Goal: Task Accomplishment & Management: Use online tool/utility

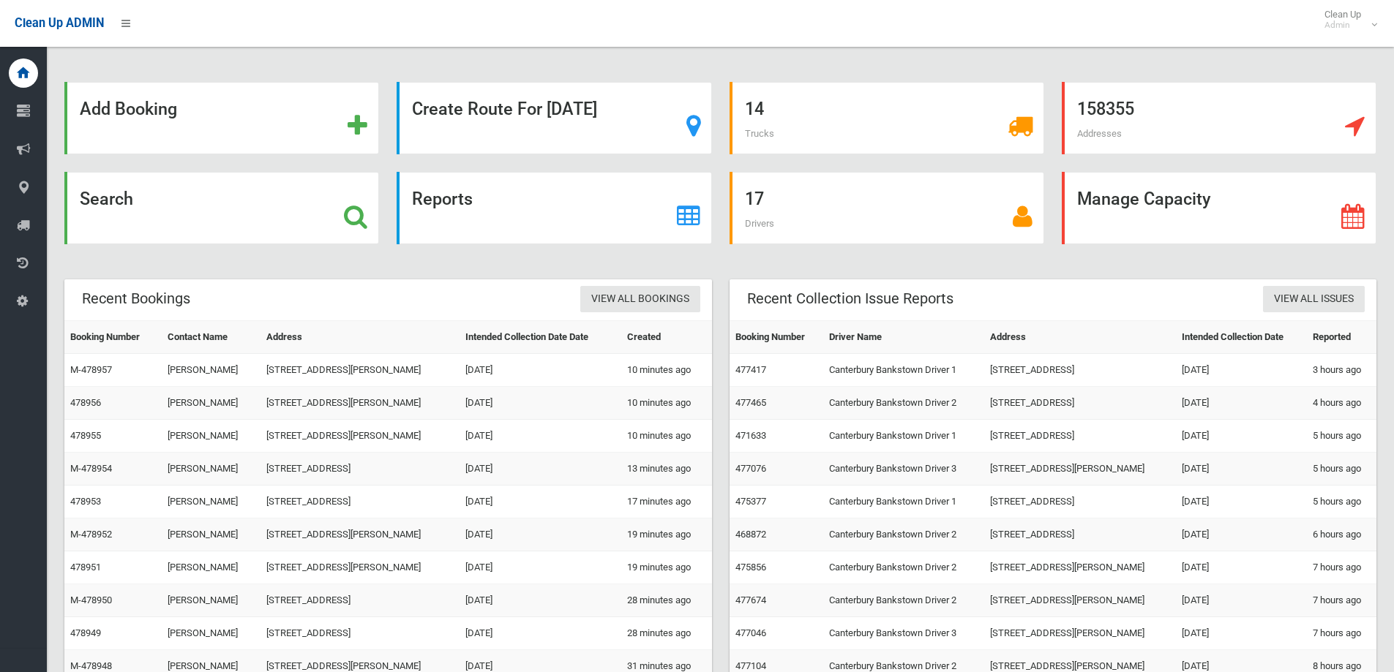
click at [172, 200] on div "Search" at bounding box center [221, 208] width 315 height 72
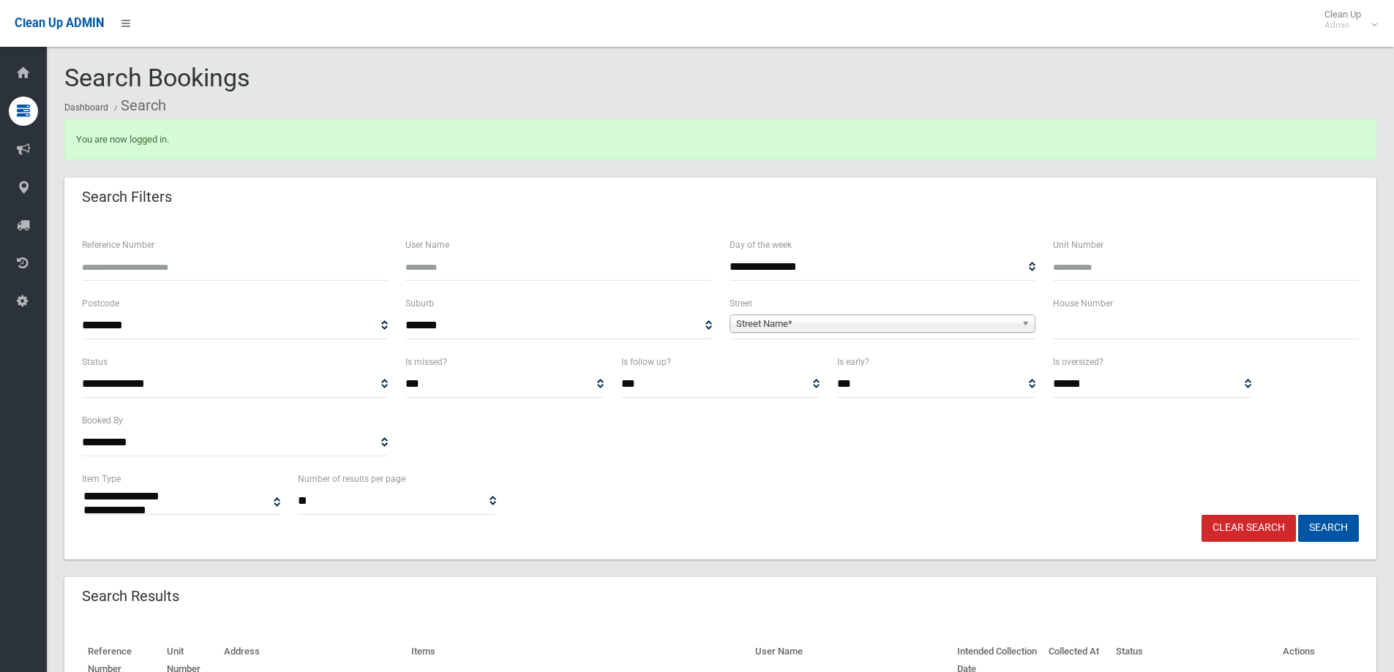
select select
drag, startPoint x: 1088, startPoint y: 337, endPoint x: 1106, endPoint y: 330, distance: 19.4
click at [1089, 336] on input "text" at bounding box center [1206, 325] width 306 height 27
type input "*"
click at [1022, 325] on b at bounding box center [1027, 323] width 13 height 17
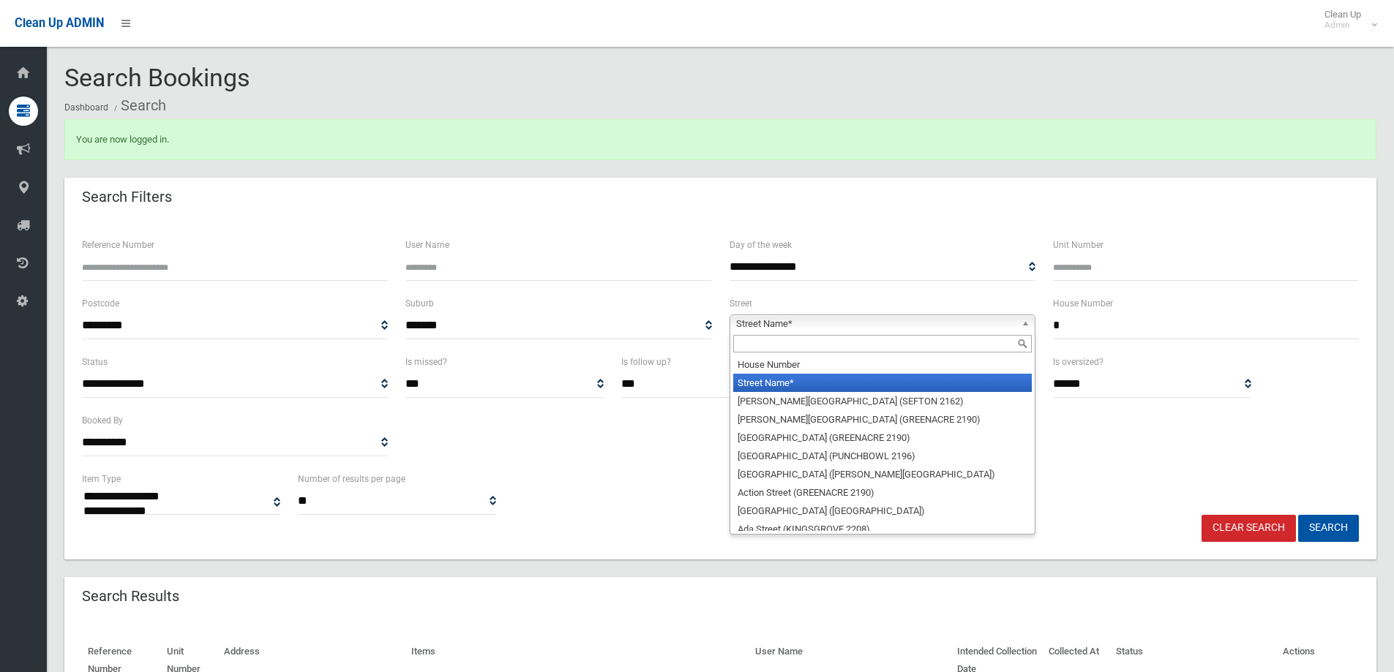
click at [997, 348] on input "text" at bounding box center [882, 344] width 299 height 18
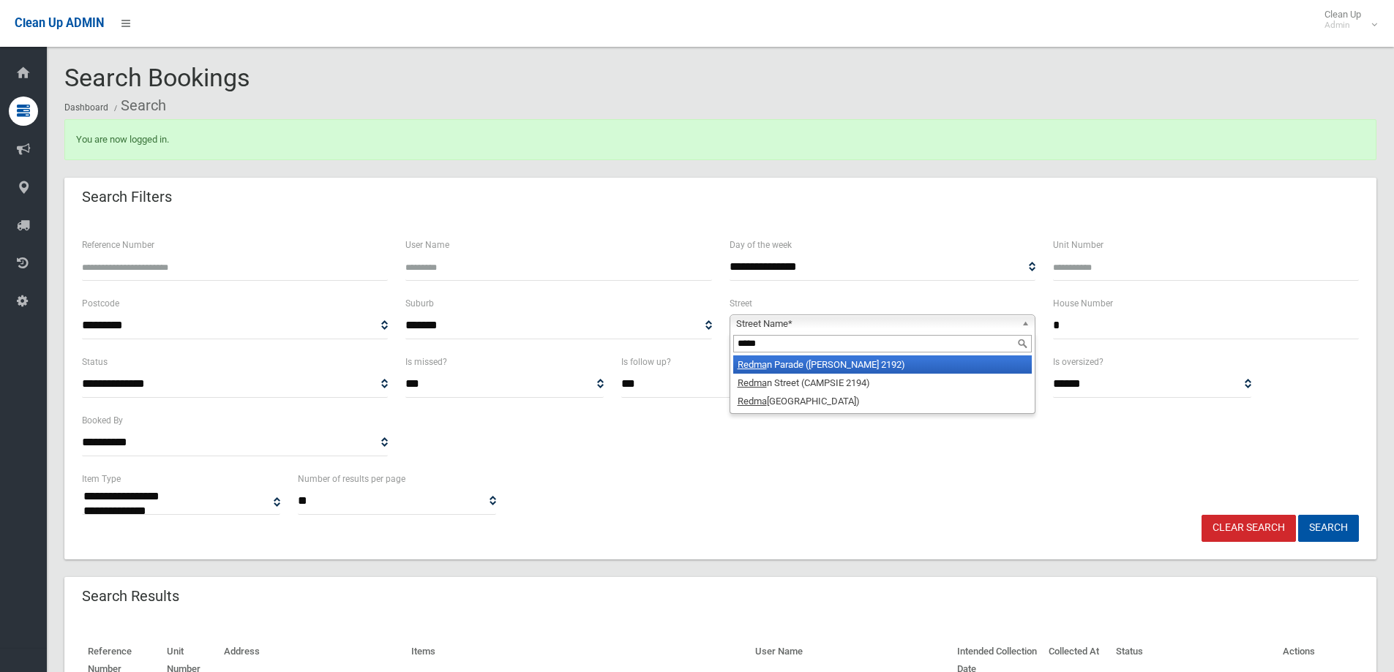
type input "*****"
click at [996, 370] on li "Redma n Parade ([PERSON_NAME] 2192)" at bounding box center [882, 365] width 299 height 18
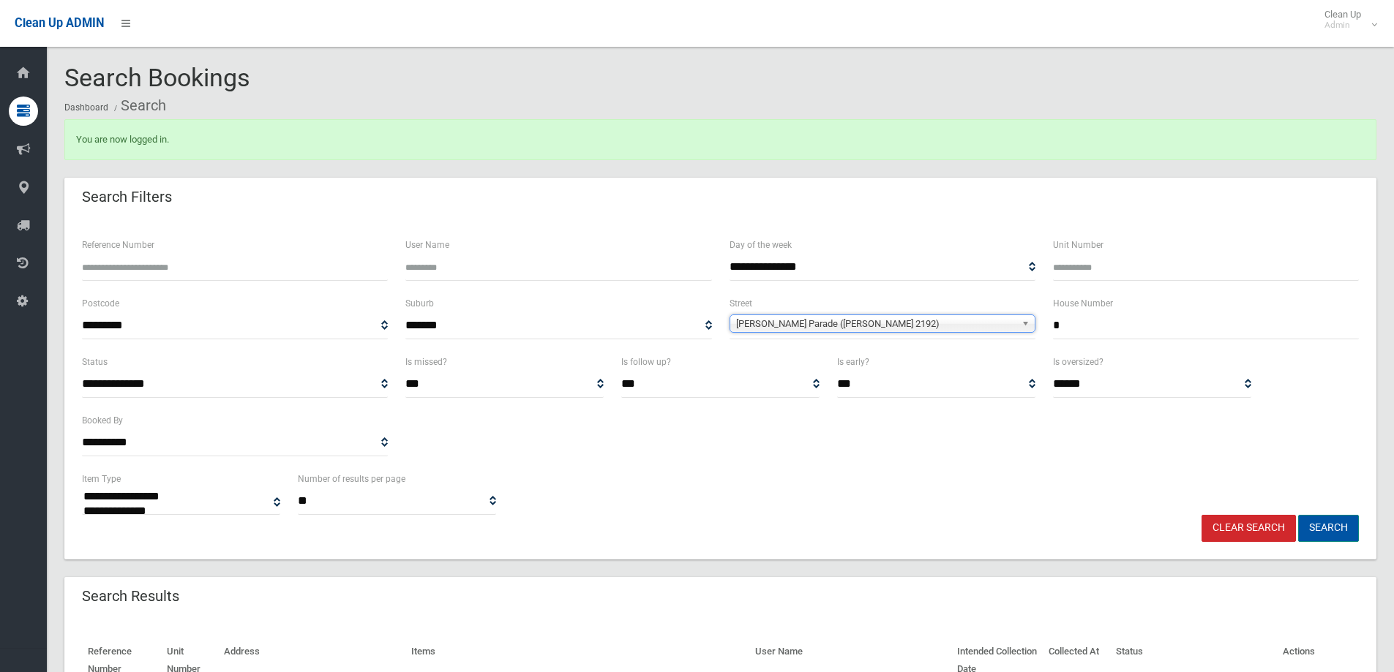
click at [1328, 530] on button "Search" at bounding box center [1328, 528] width 61 height 27
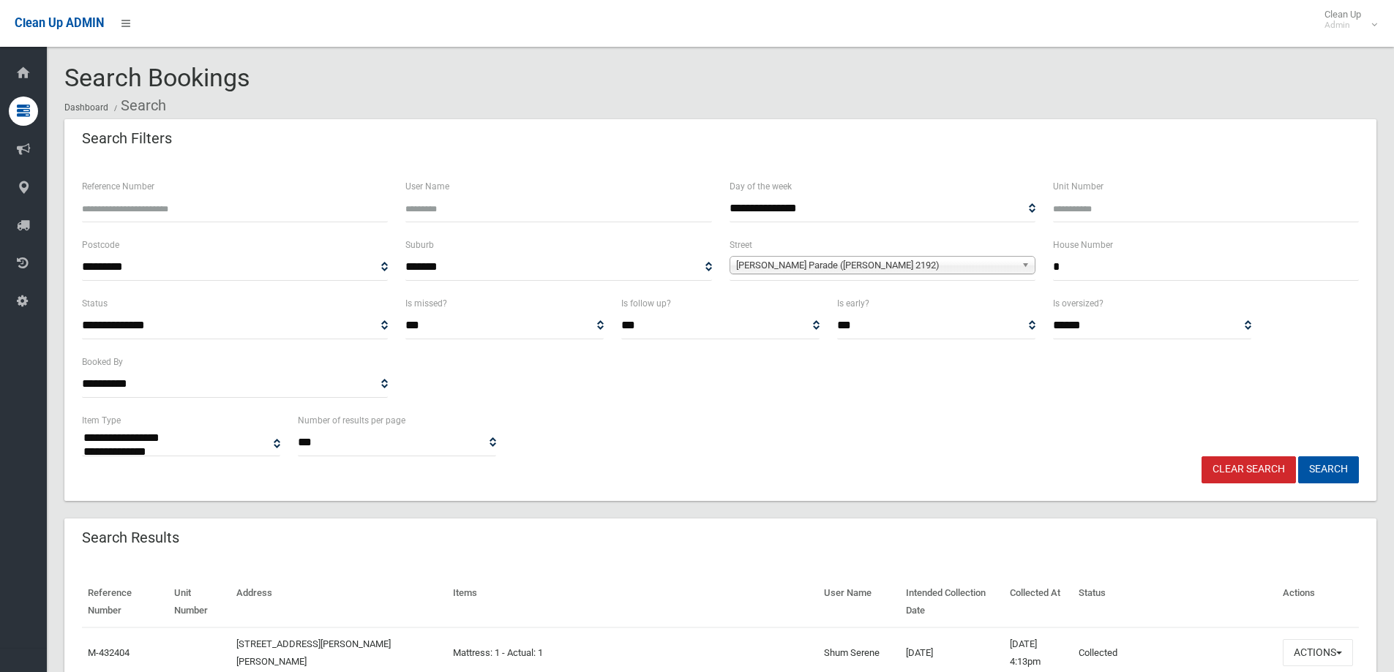
select select
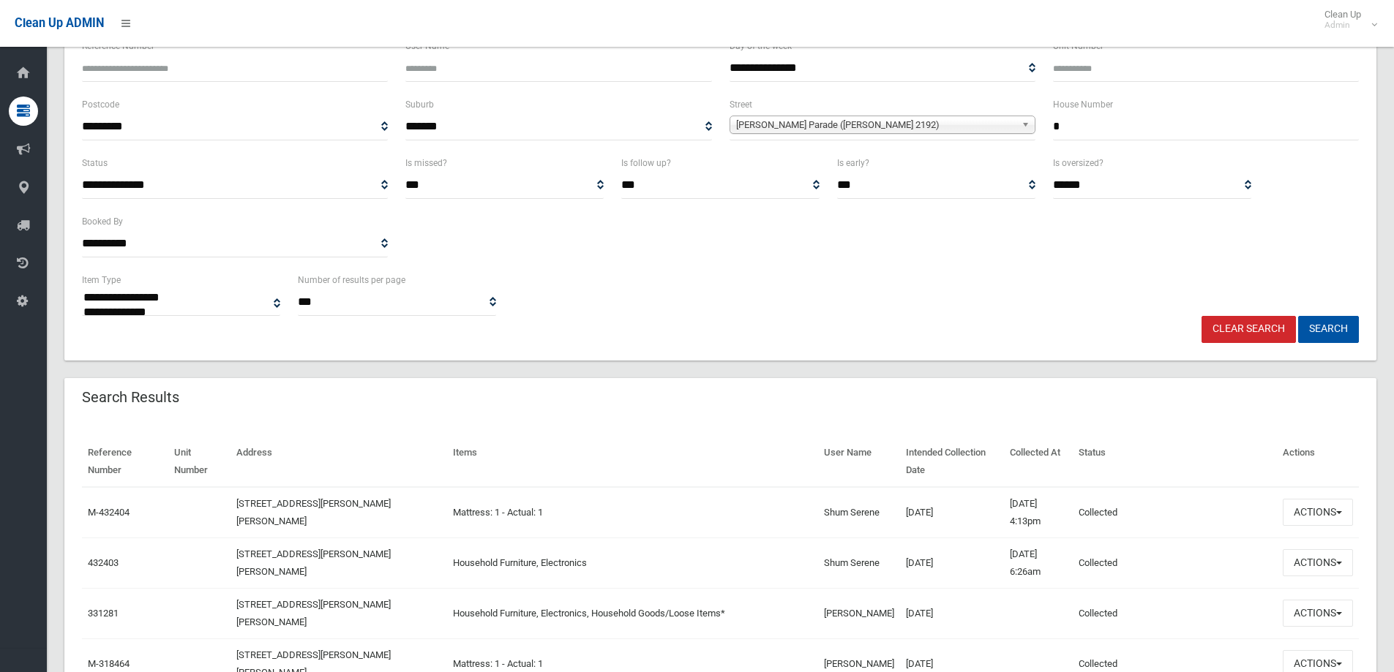
scroll to position [146, 0]
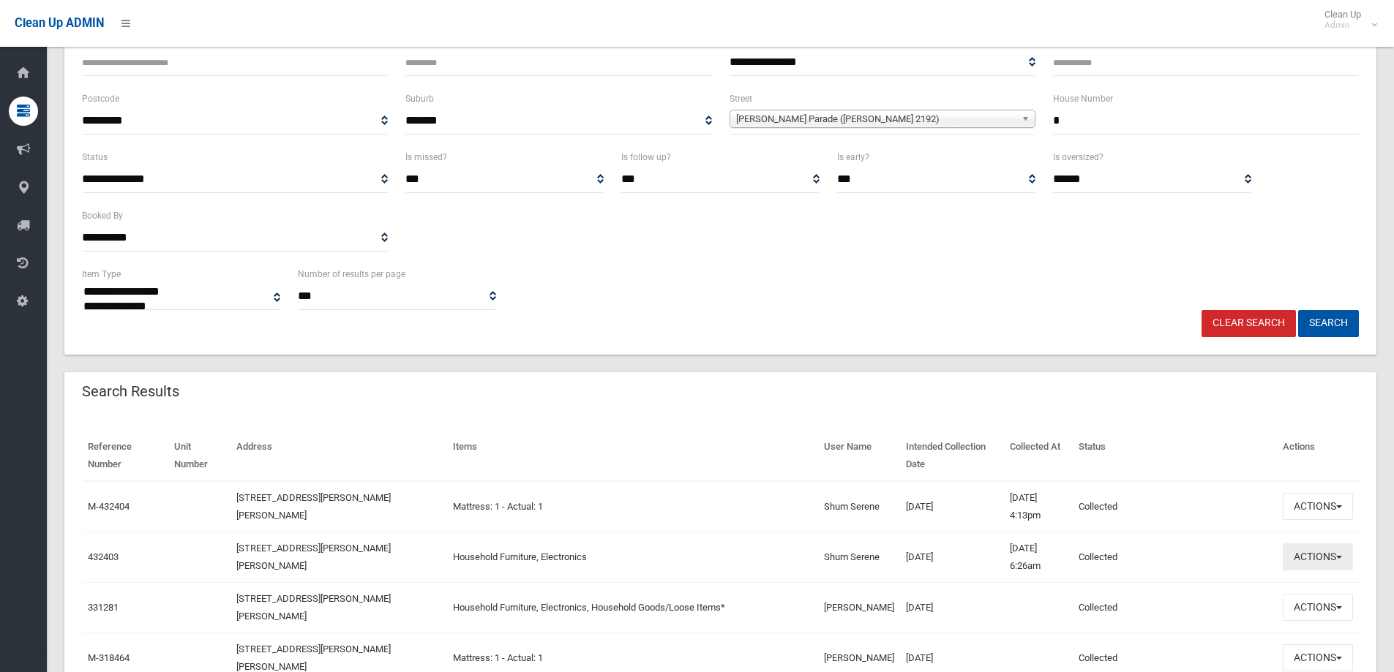
drag, startPoint x: 1324, startPoint y: 561, endPoint x: 1258, endPoint y: 519, distance: 78.3
click at [1324, 561] on button "Actions" at bounding box center [1318, 557] width 70 height 27
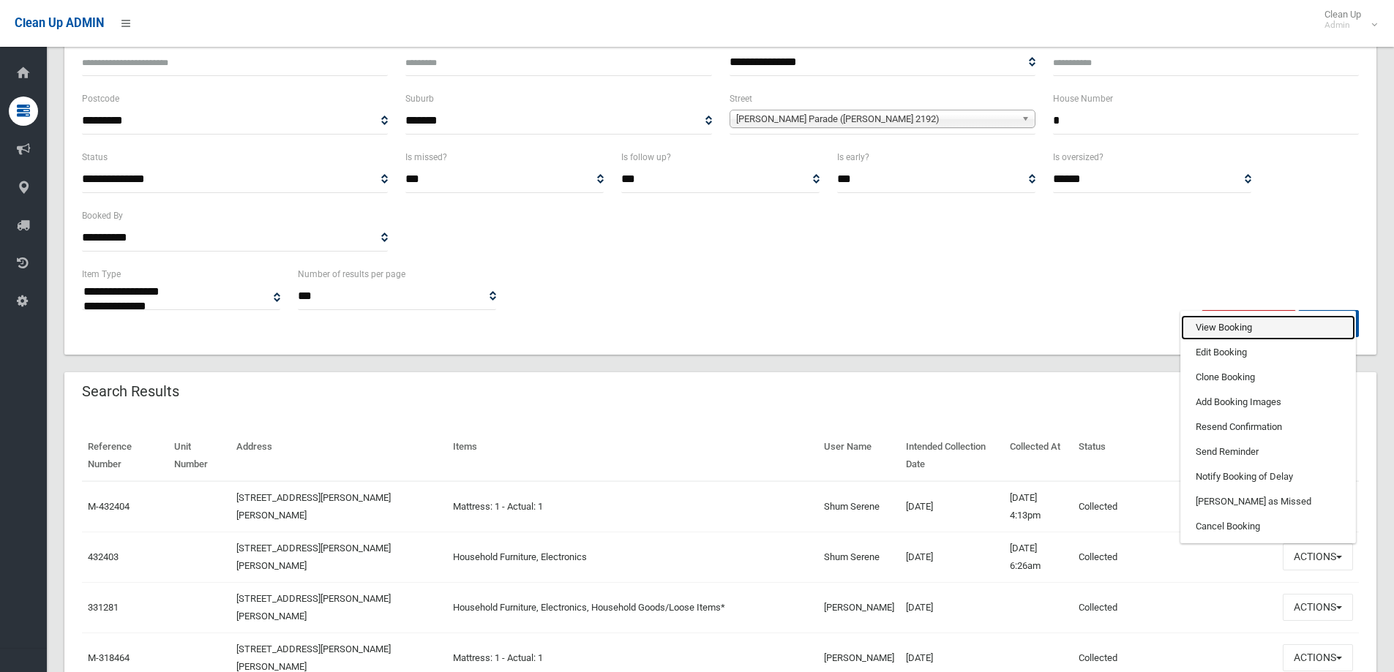
click at [1230, 327] on link "View Booking" at bounding box center [1268, 327] width 174 height 25
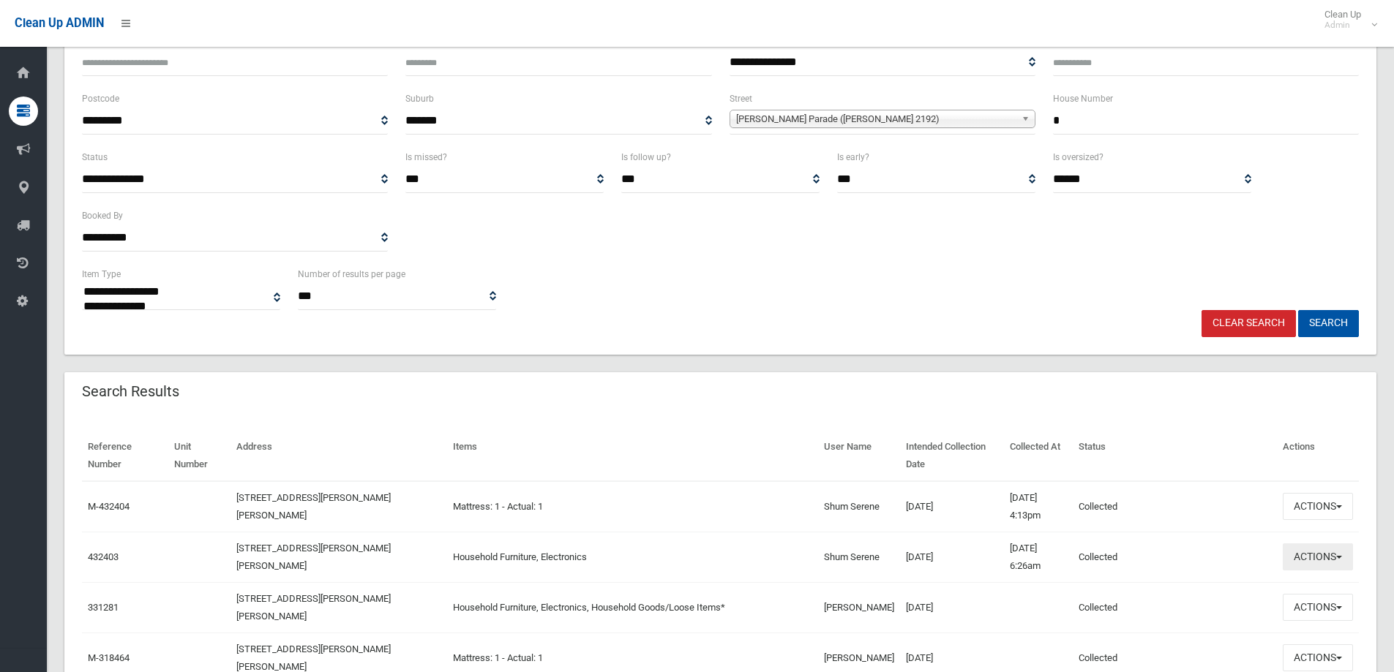
click at [1320, 547] on button "Actions" at bounding box center [1318, 557] width 70 height 27
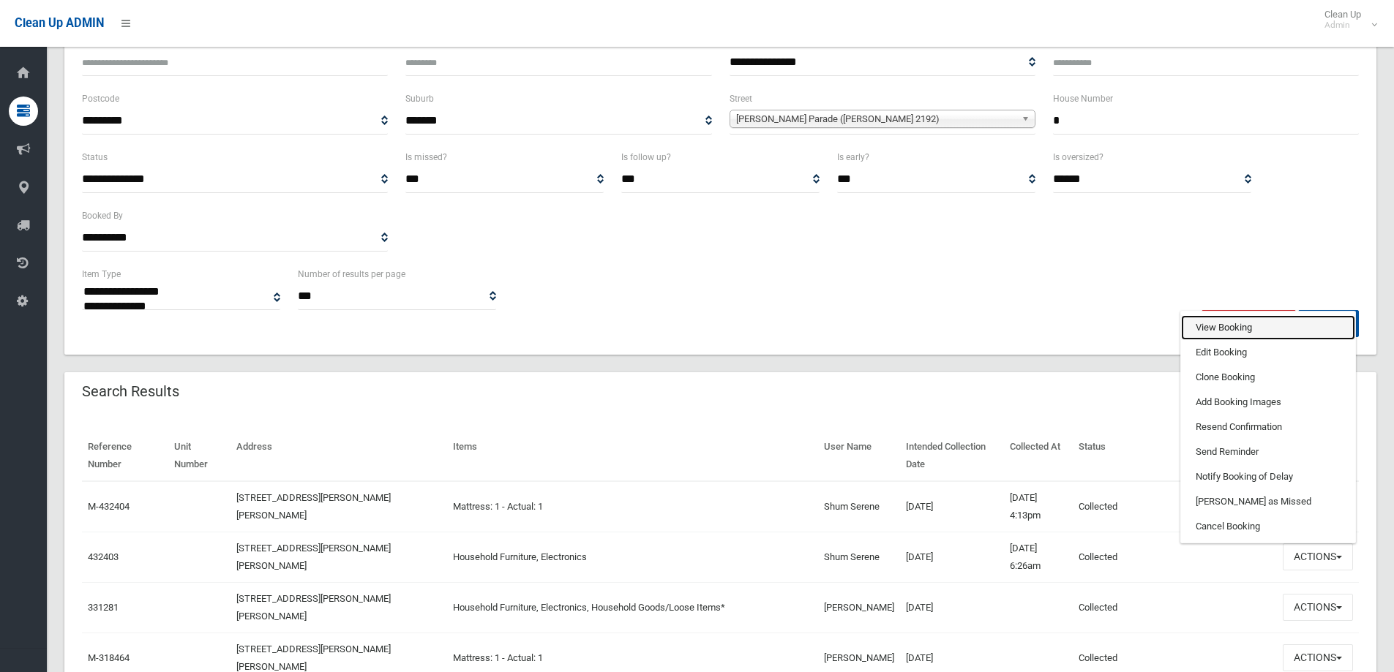
click at [1229, 326] on link "View Booking" at bounding box center [1268, 327] width 174 height 25
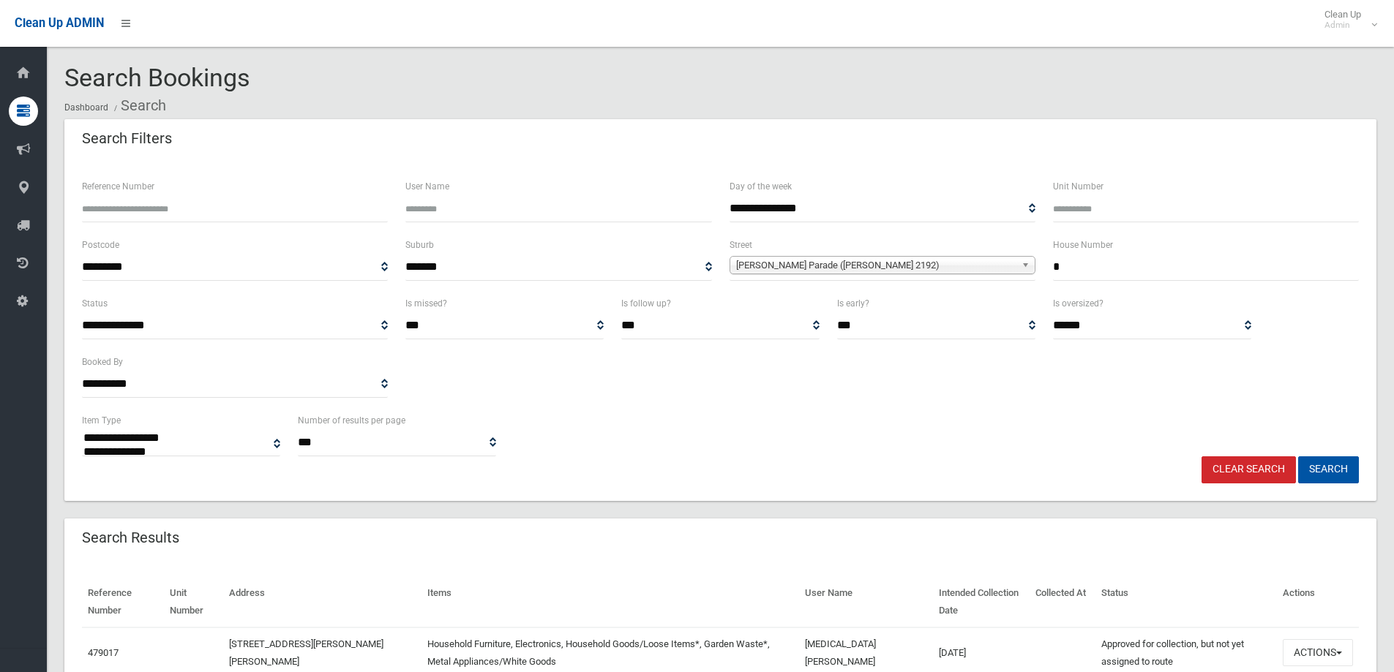
select select
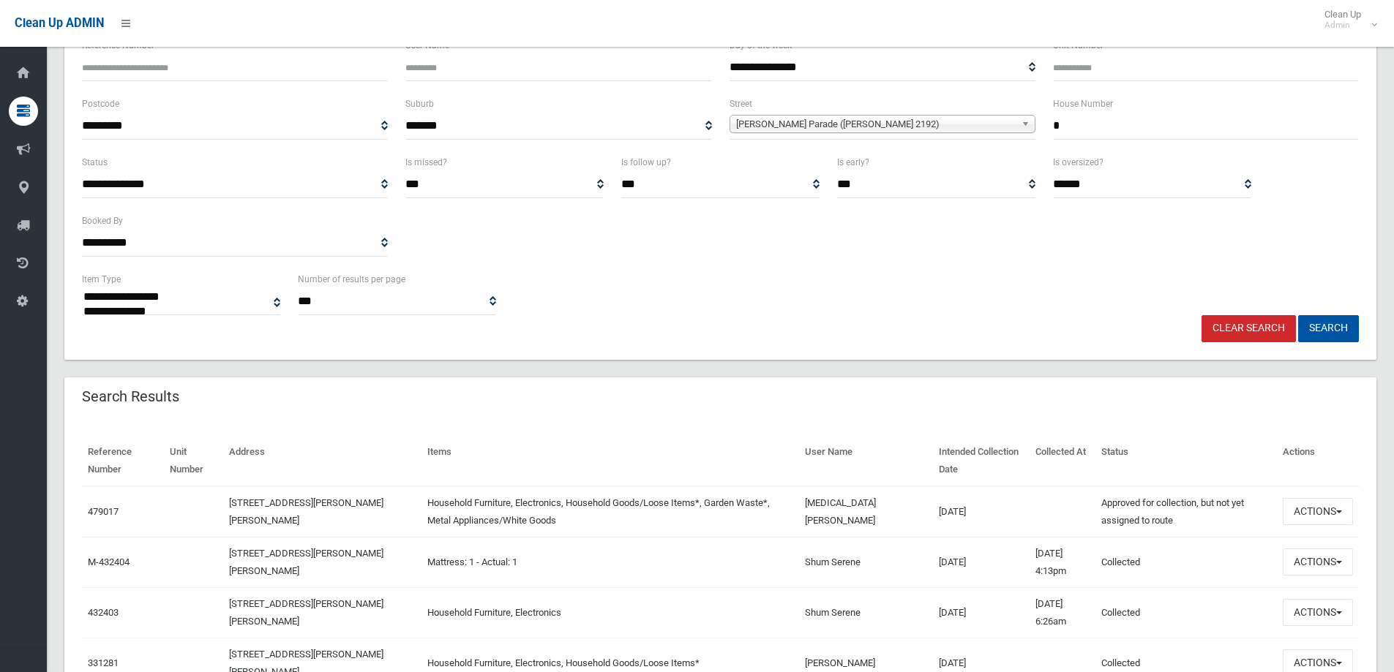
click at [867, 248] on div "**********" at bounding box center [720, 212] width 1294 height 117
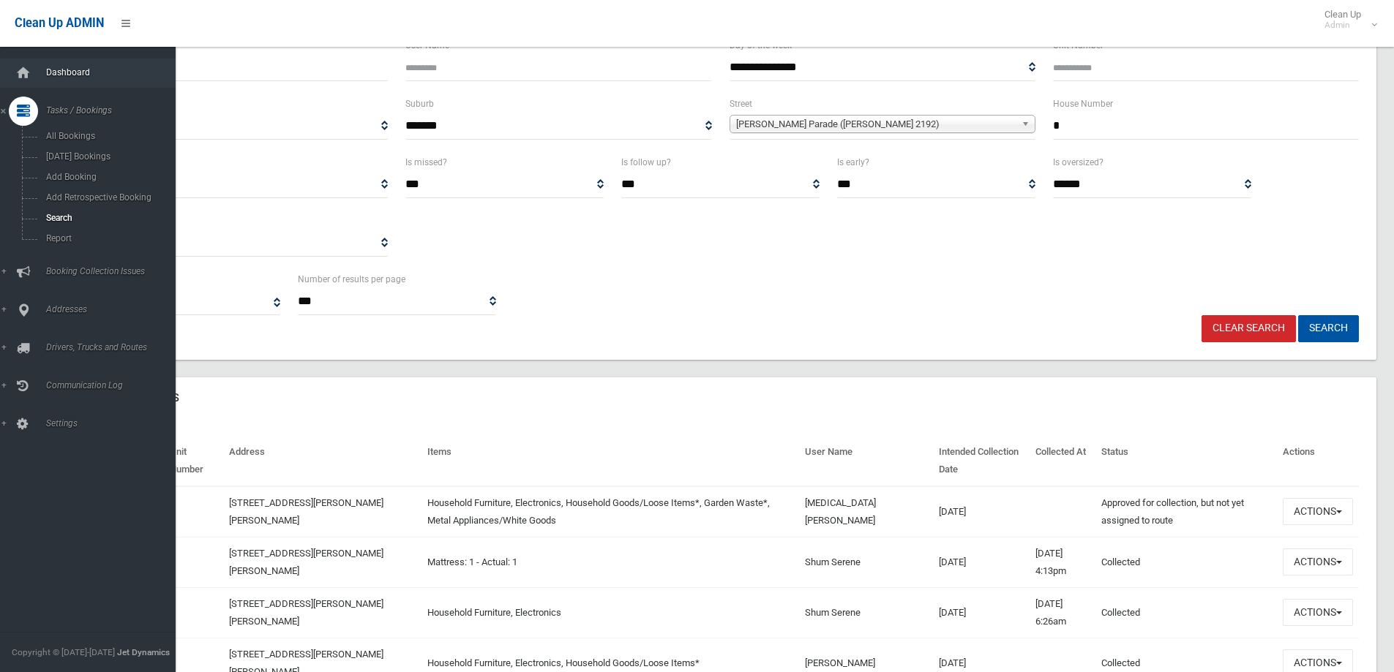
click at [69, 70] on span "Dashboard" at bounding box center [114, 72] width 145 height 10
